Goal: Navigation & Orientation: Find specific page/section

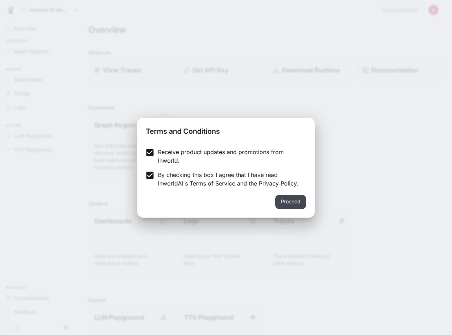
click at [293, 200] on button "Proceed" at bounding box center [290, 202] width 31 height 14
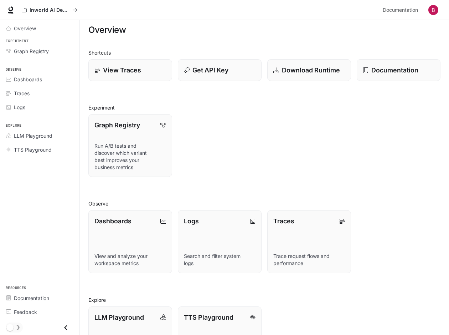
click at [85, 196] on div "Shortcuts View Traces Get API Key Download Runtime Documentation Experiment Gra…" at bounding box center [265, 208] width 370 height 337
click at [244, 149] on div "Graph Registry Run A/B tests and discover which variant best improves your busi…" at bounding box center [262, 142] width 358 height 68
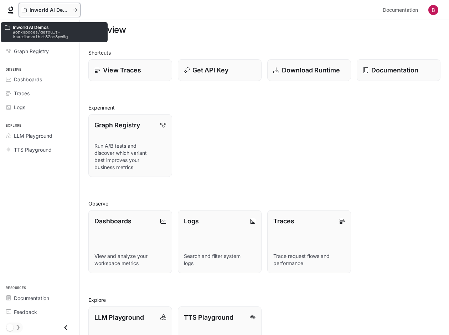
click at [42, 10] on p "Inworld AI Demos" at bounding box center [50, 10] width 40 height 6
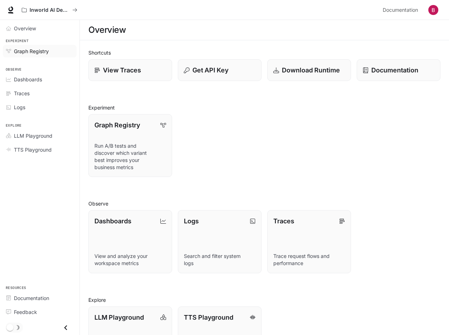
click at [32, 52] on span "Graph Registry" at bounding box center [31, 50] width 35 height 7
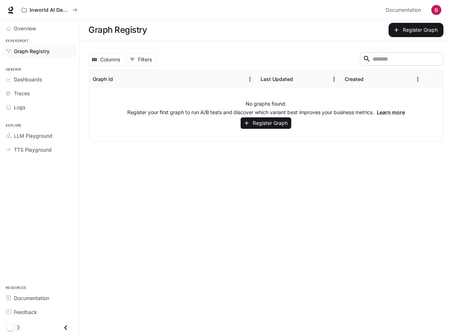
click at [179, 177] on main "Graph Registry Register Graph Columns 0 Filters ​ Graph Id Last Updated Created…" at bounding box center [266, 177] width 372 height 315
click at [34, 81] on span "Dashboards" at bounding box center [28, 79] width 28 height 7
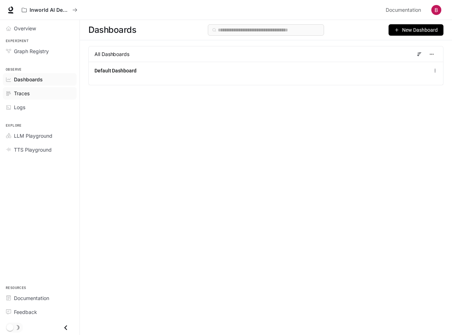
click at [26, 95] on span "Traces" at bounding box center [22, 93] width 16 height 7
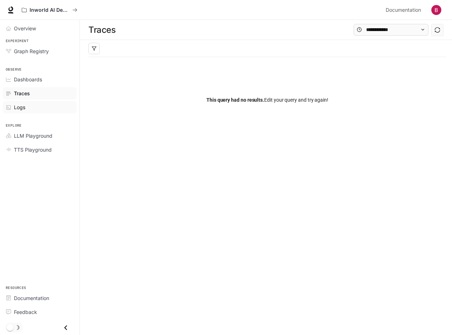
click at [21, 107] on span "Logs" at bounding box center [19, 106] width 11 height 7
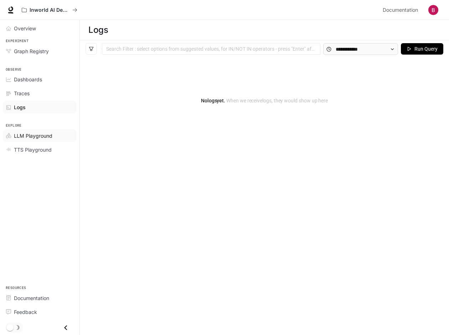
click at [26, 137] on span "LLM Playground" at bounding box center [33, 135] width 39 height 7
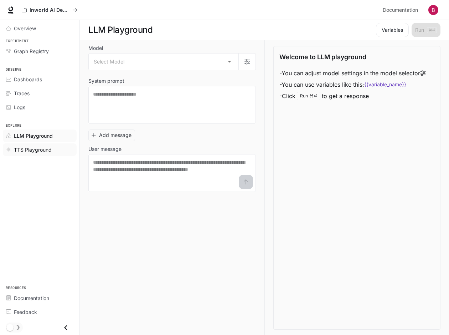
click at [34, 150] on span "TTS Playground" at bounding box center [33, 149] width 38 height 7
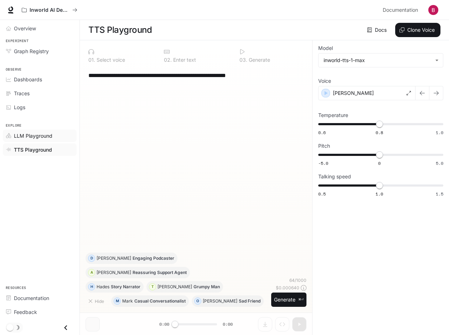
click at [36, 137] on span "LLM Playground" at bounding box center [33, 135] width 39 height 7
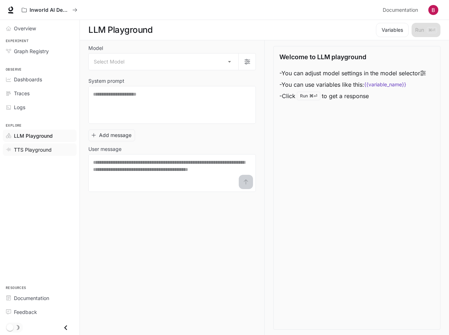
click at [32, 145] on link "TTS Playground" at bounding box center [40, 149] width 74 height 12
